Goal: Check status: Check status

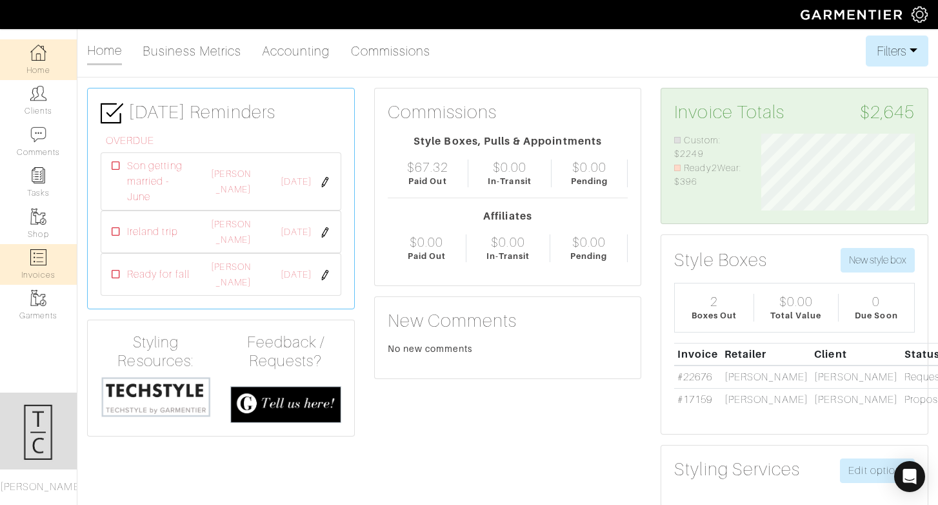
scroll to position [77, 173]
click at [36, 252] on img at bounding box center [38, 257] width 16 height 16
select select
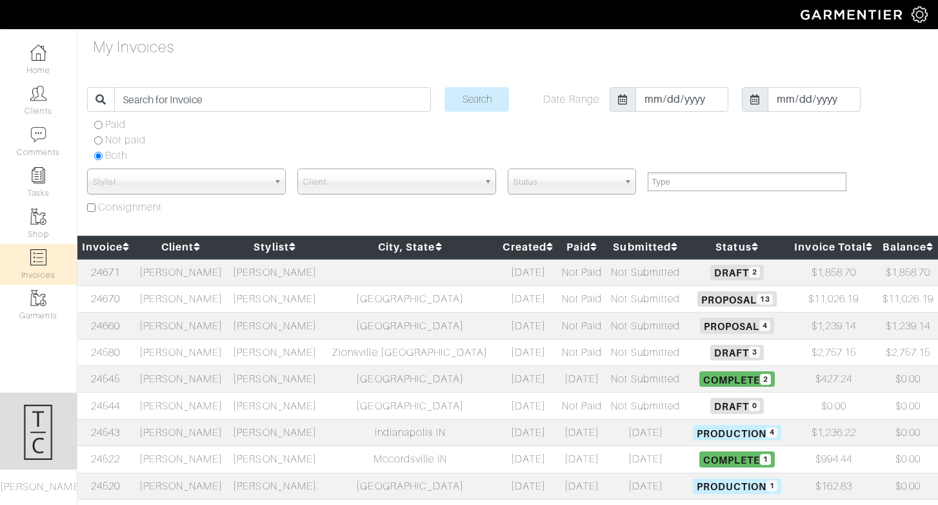
select select
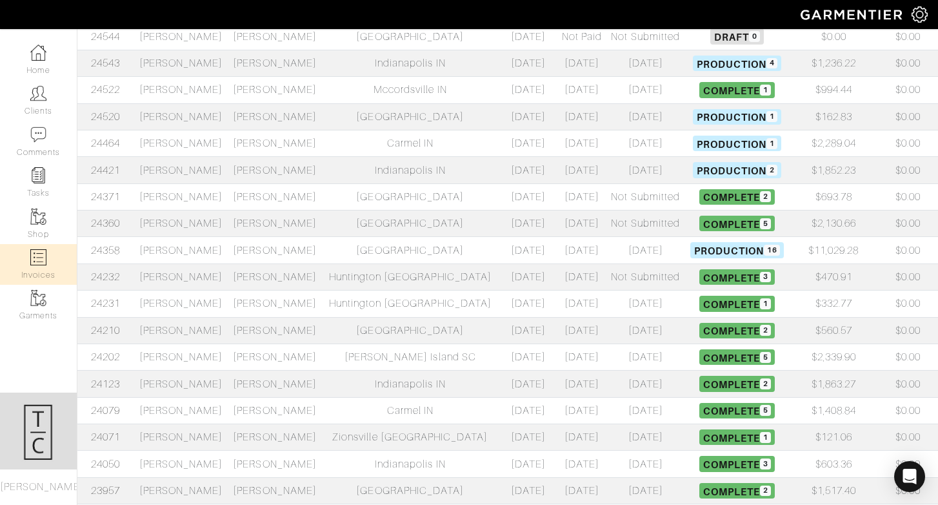
scroll to position [372, 0]
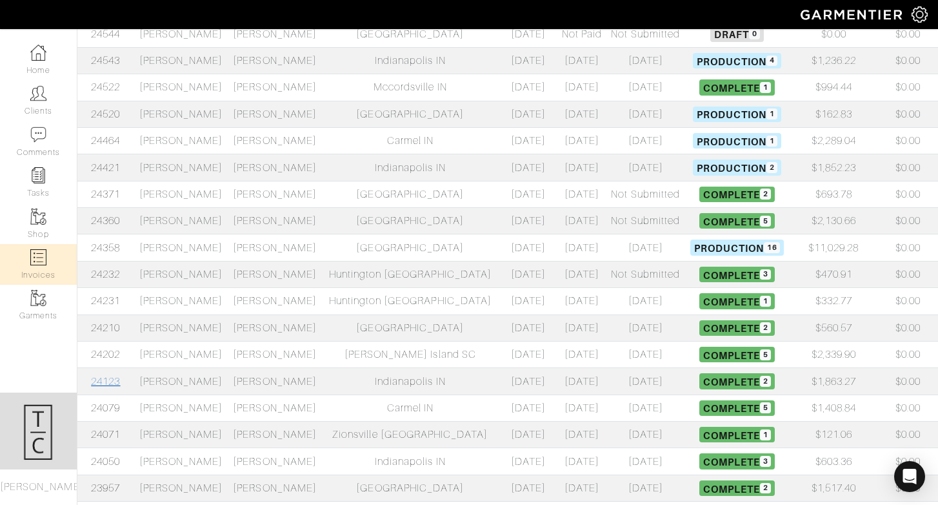
click at [109, 382] on link "24123" at bounding box center [105, 382] width 29 height 12
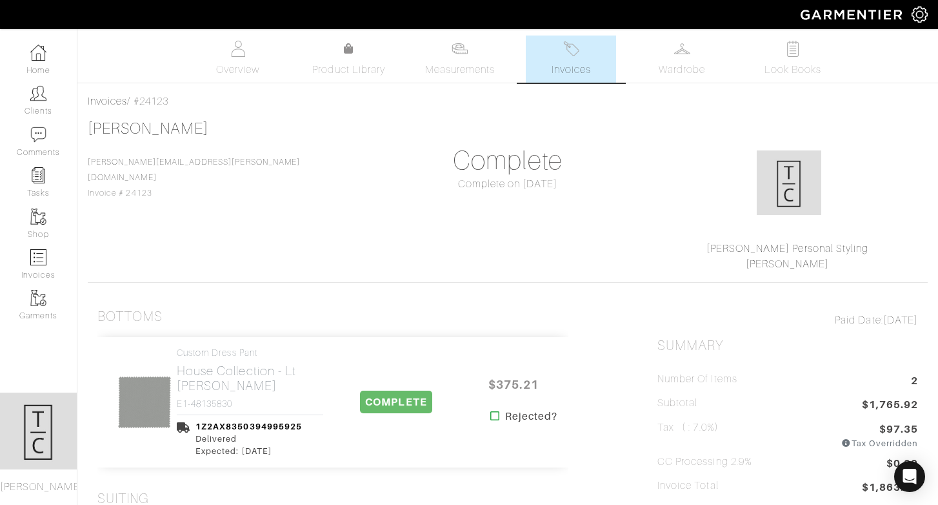
click at [584, 65] on span "Invoices" at bounding box center [571, 69] width 39 height 15
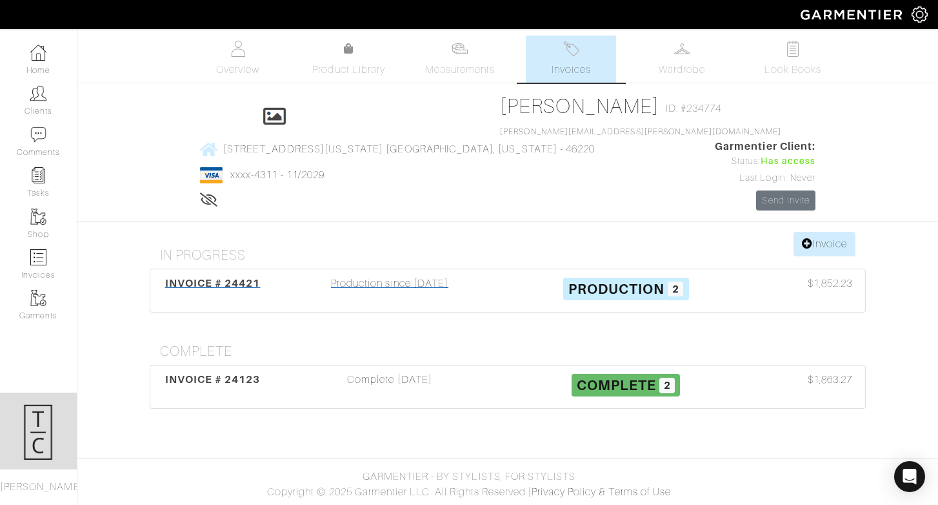
click at [428, 276] on div "Production since [DATE]" at bounding box center [390, 291] width 236 height 30
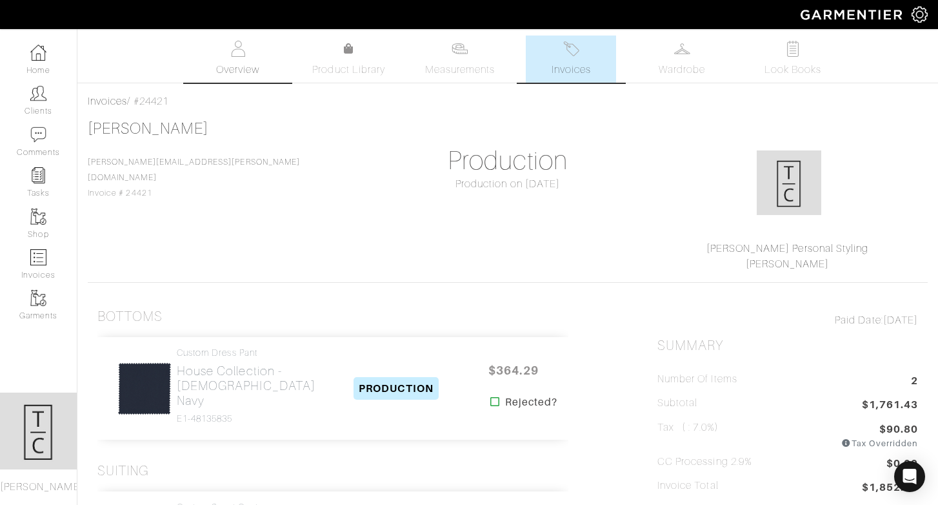
click at [256, 63] on span "Overview" at bounding box center [237, 69] width 43 height 15
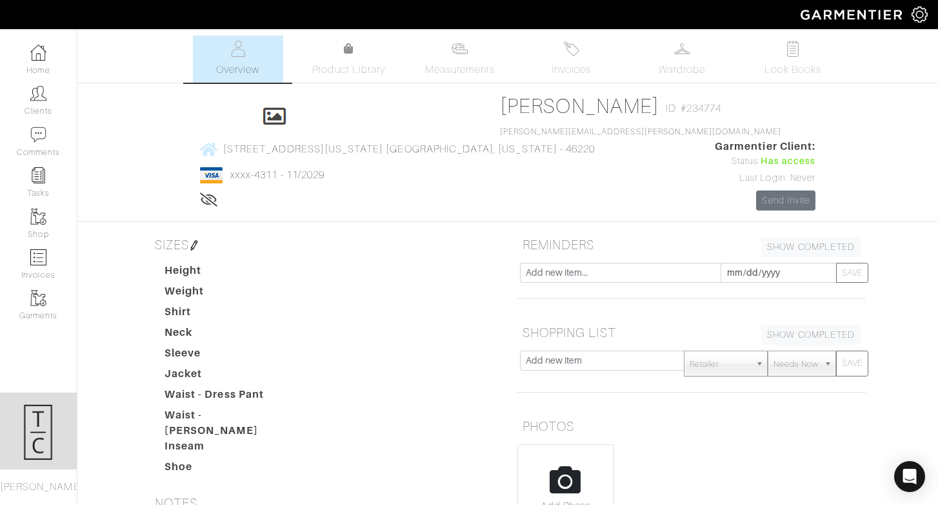
click at [55, 53] on link "Home" at bounding box center [38, 59] width 77 height 41
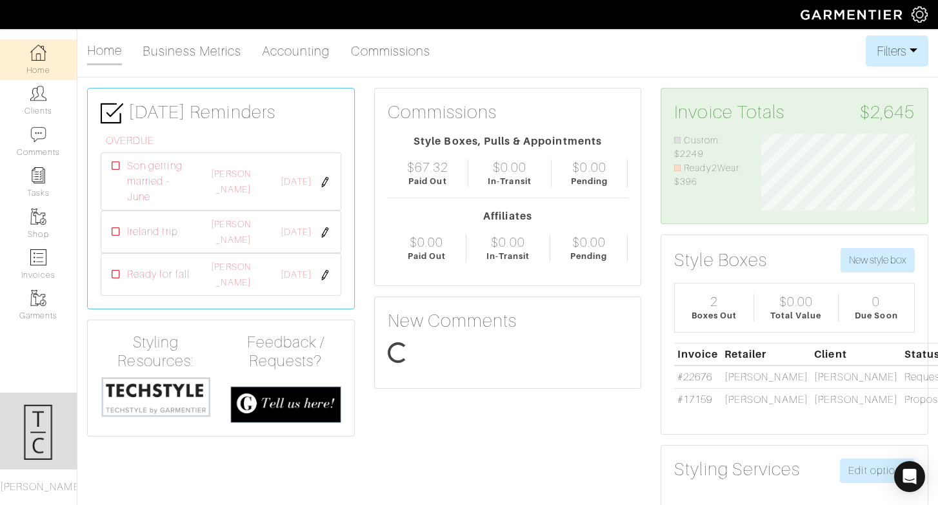
scroll to position [77, 173]
